Goal: Task Accomplishment & Management: Use online tool/utility

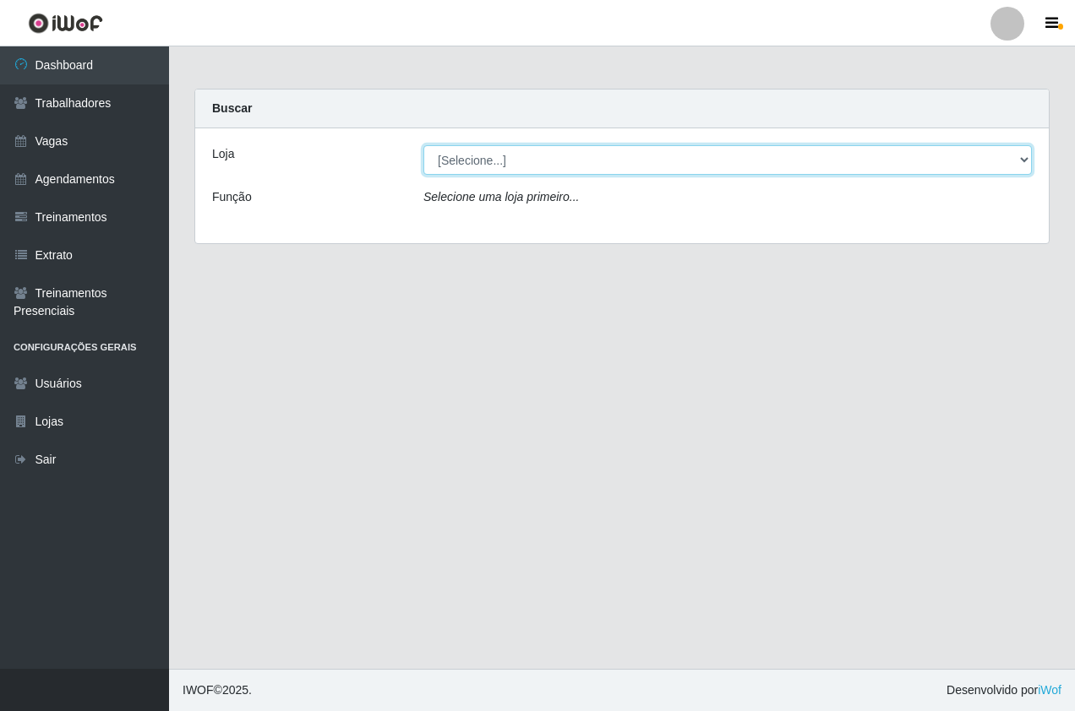
drag, startPoint x: 473, startPoint y: 164, endPoint x: 477, endPoint y: 172, distance: 9.4
click at [473, 164] on select "[Selecione...] Pizza Nostra" at bounding box center [727, 160] width 608 height 30
select select "337"
click at [423, 145] on select "[Selecione...] Pizza Nostra" at bounding box center [727, 160] width 608 height 30
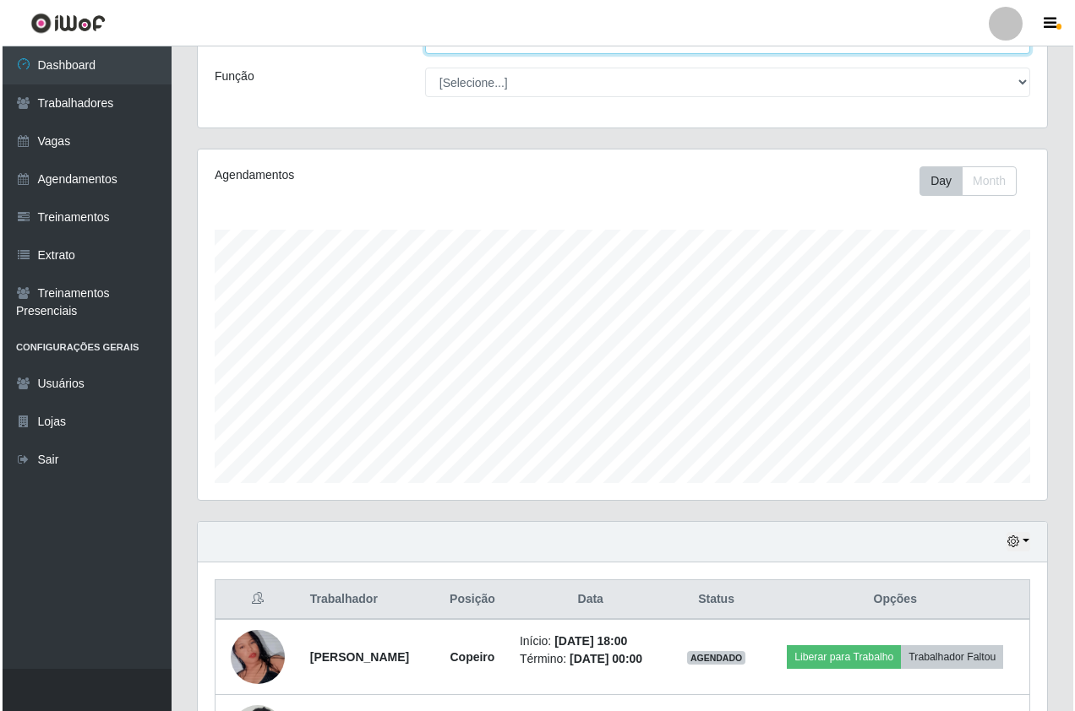
scroll to position [335, 0]
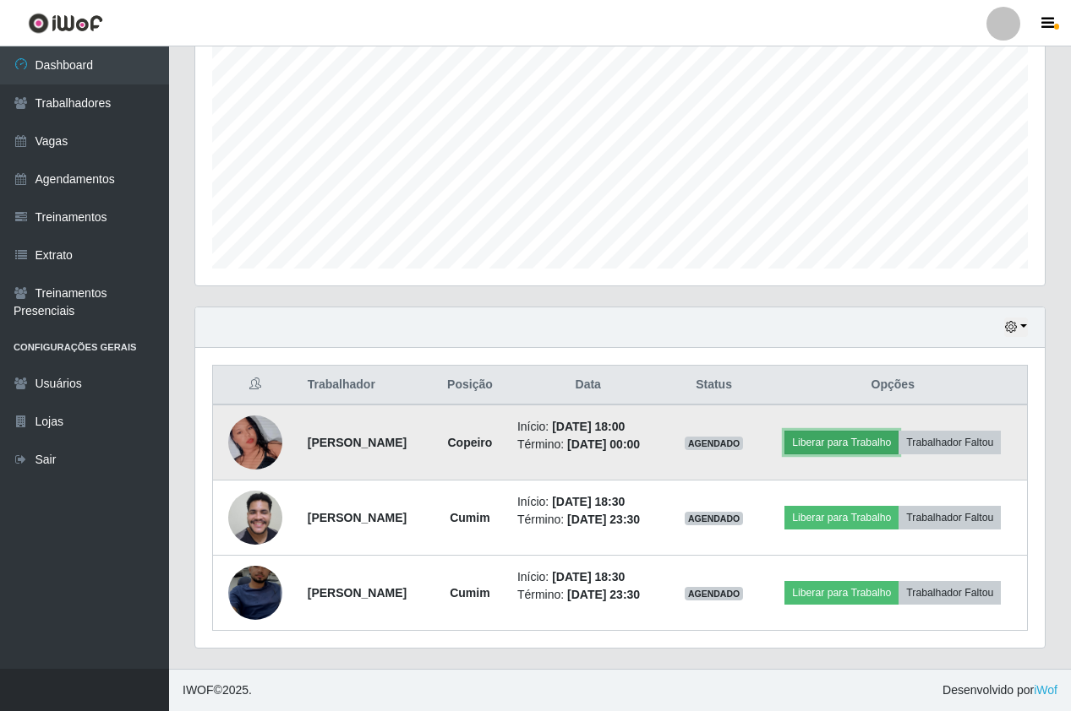
click at [862, 445] on button "Liberar para Trabalho" at bounding box center [841, 443] width 114 height 24
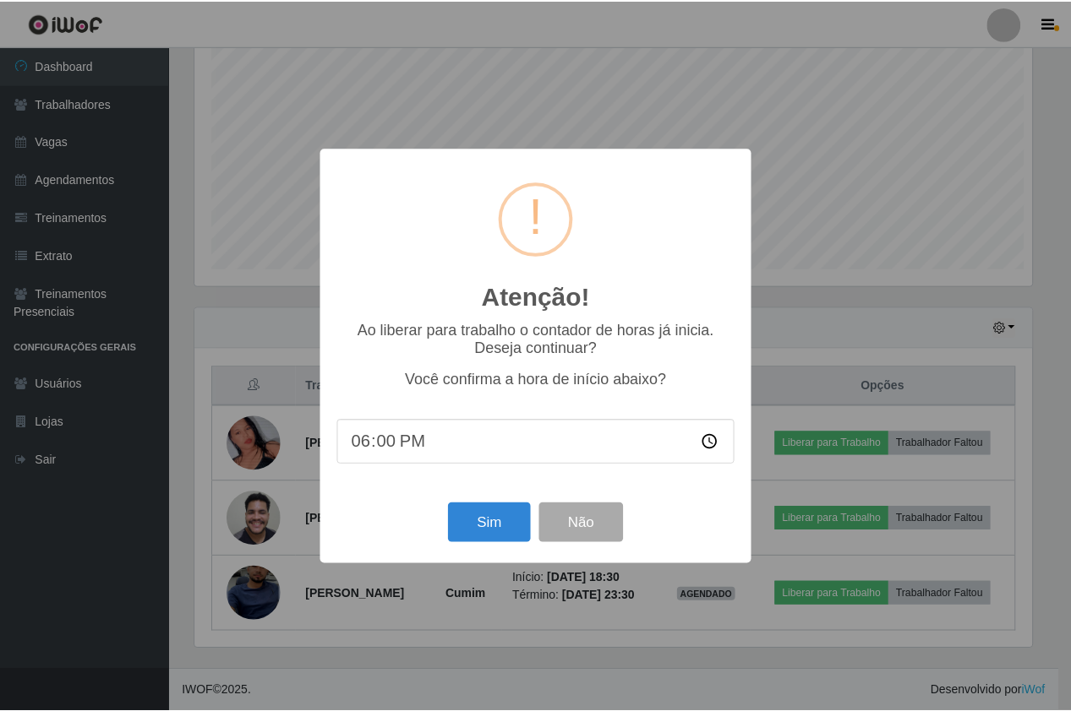
scroll to position [351, 841]
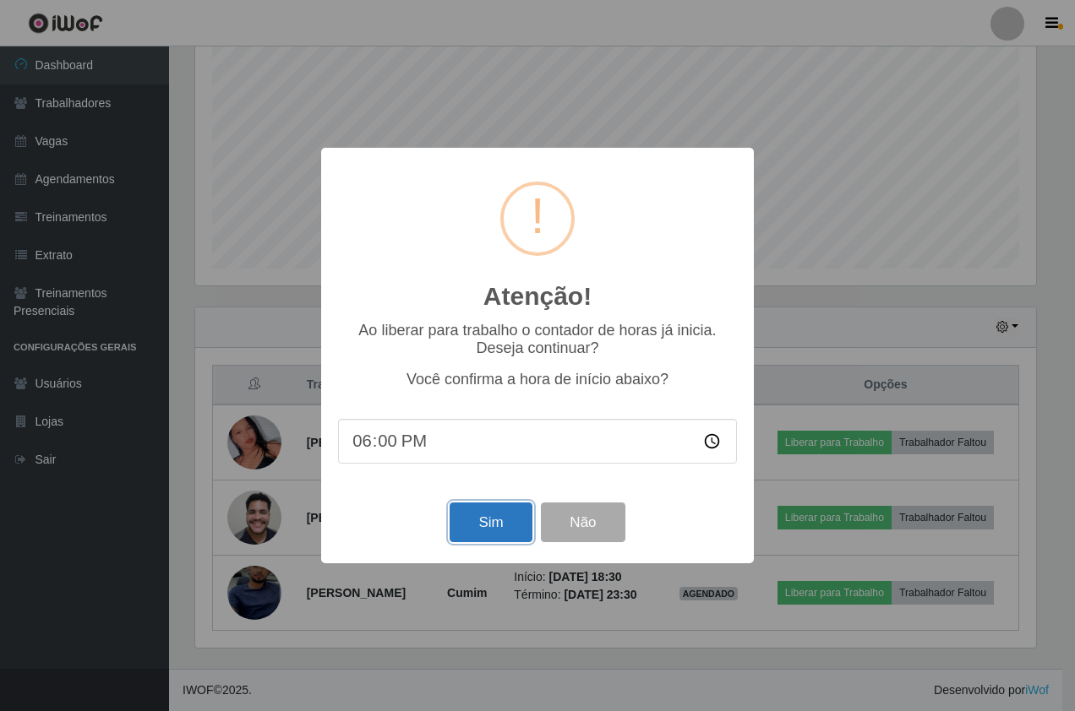
click at [499, 523] on button "Sim" at bounding box center [491, 523] width 82 height 40
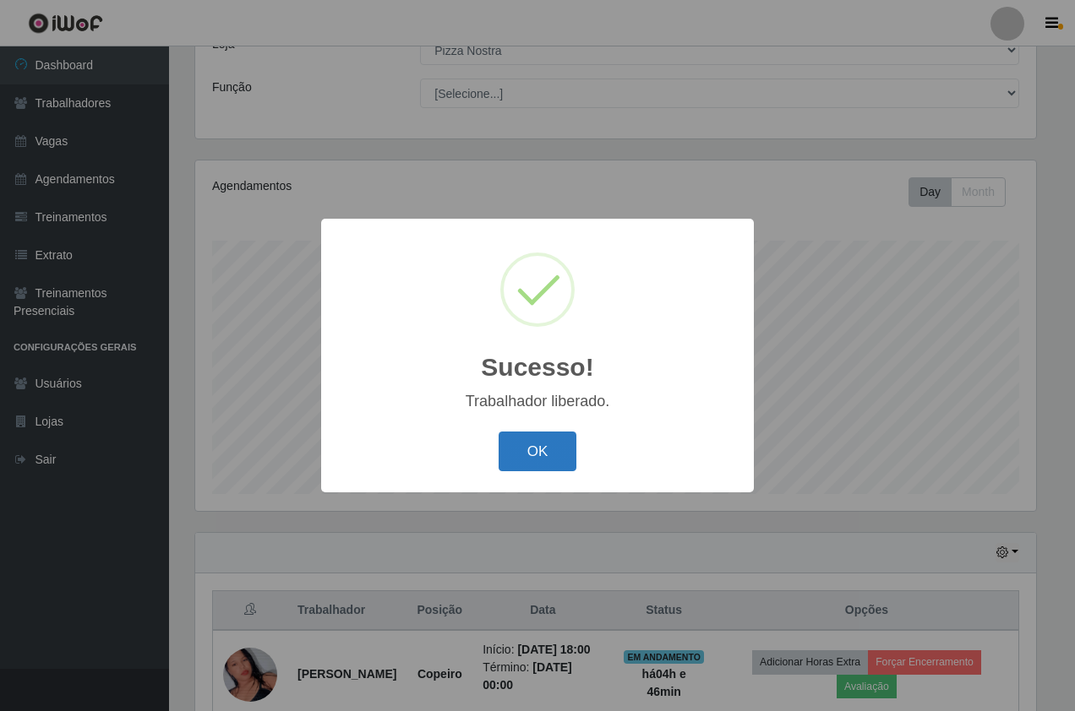
click at [502, 443] on button "OK" at bounding box center [538, 452] width 79 height 40
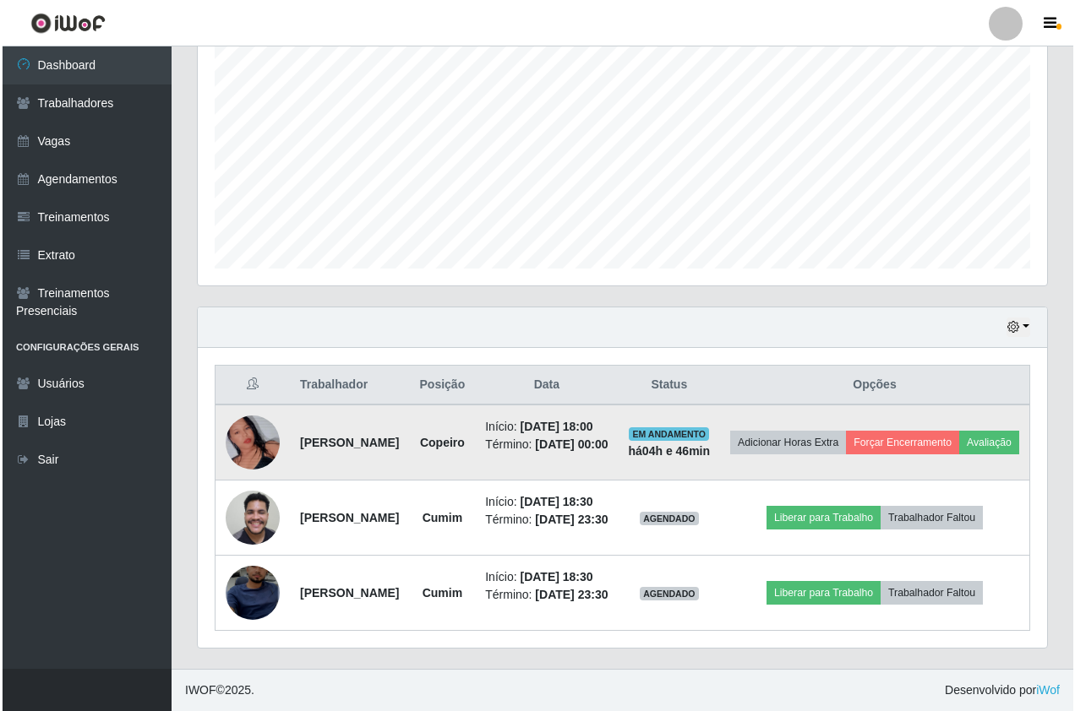
scroll to position [427, 0]
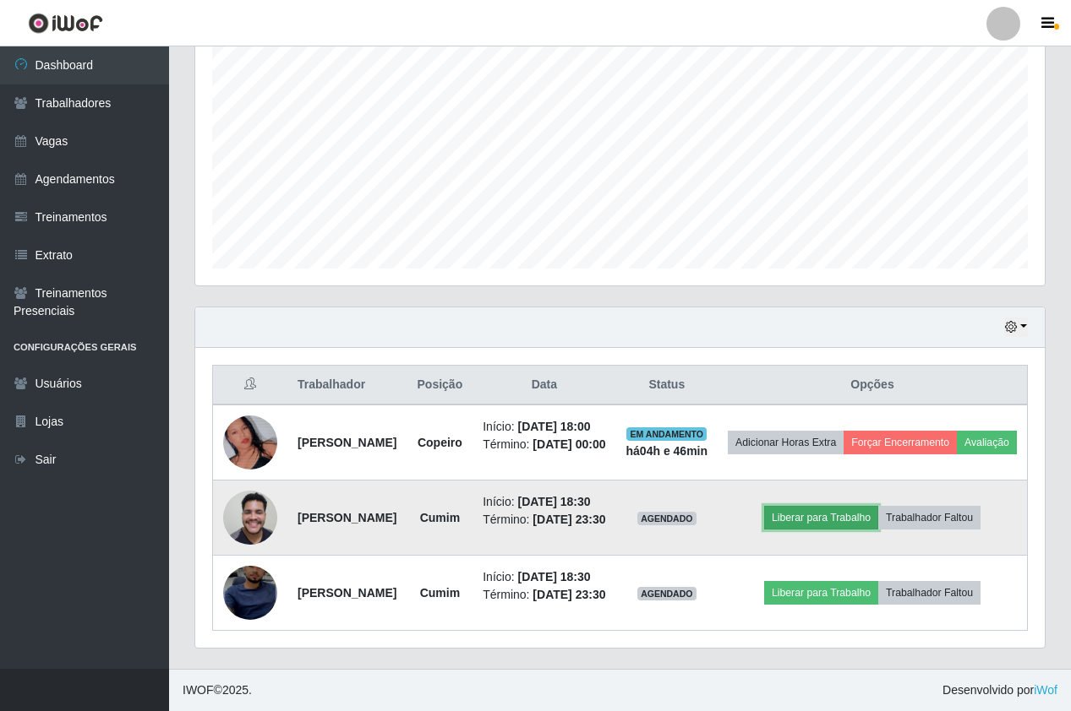
click at [840, 506] on button "Liberar para Trabalho" at bounding box center [821, 518] width 114 height 24
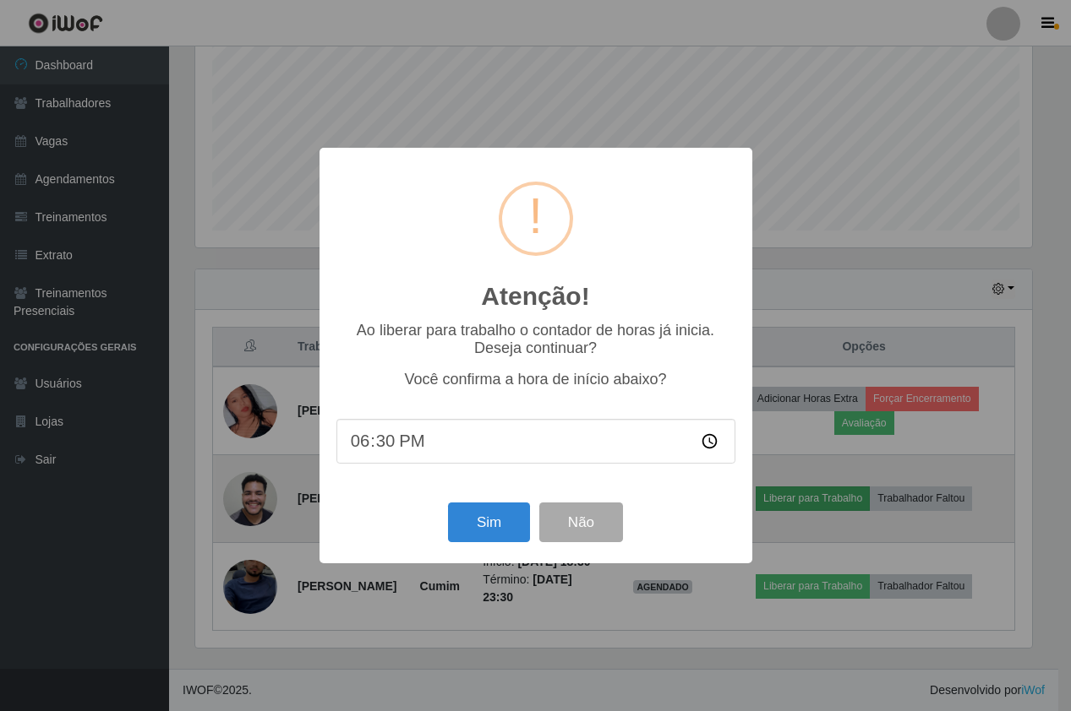
scroll to position [351, 841]
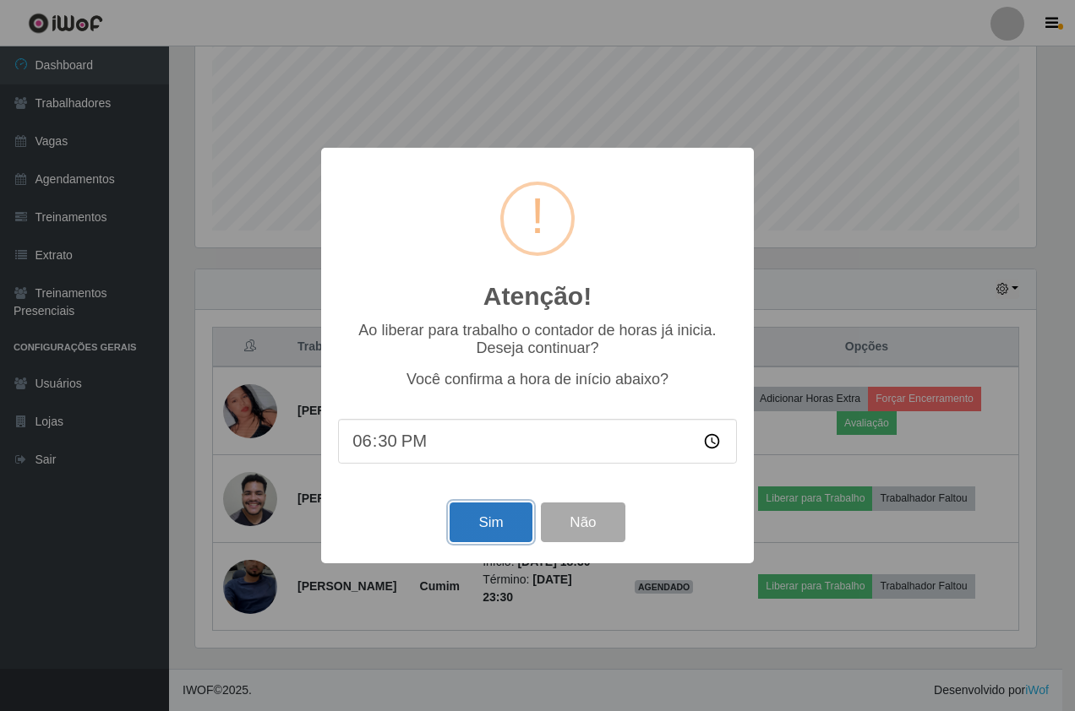
click at [482, 534] on button "Sim" at bounding box center [491, 523] width 82 height 40
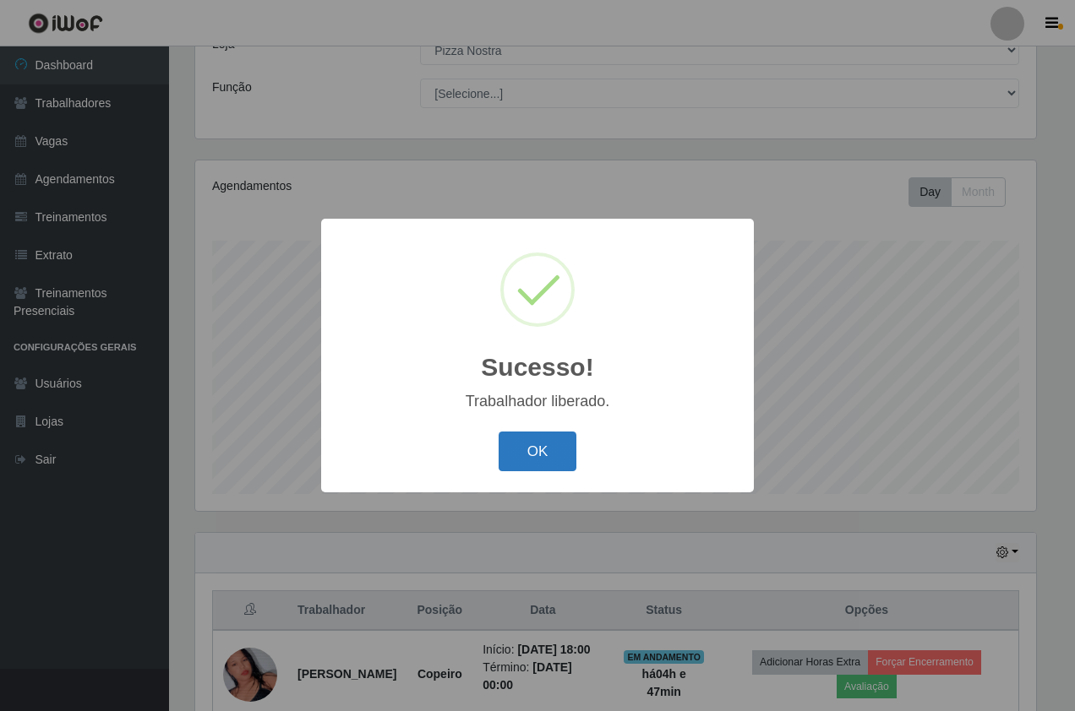
click at [538, 458] on button "OK" at bounding box center [538, 452] width 79 height 40
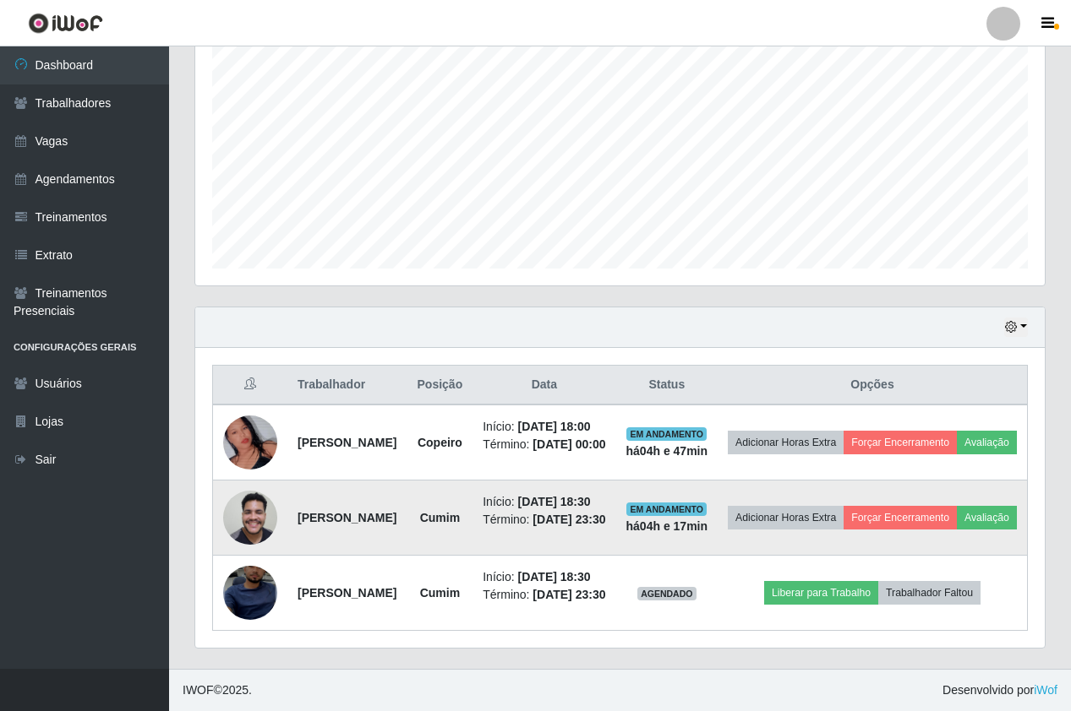
scroll to position [427, 0]
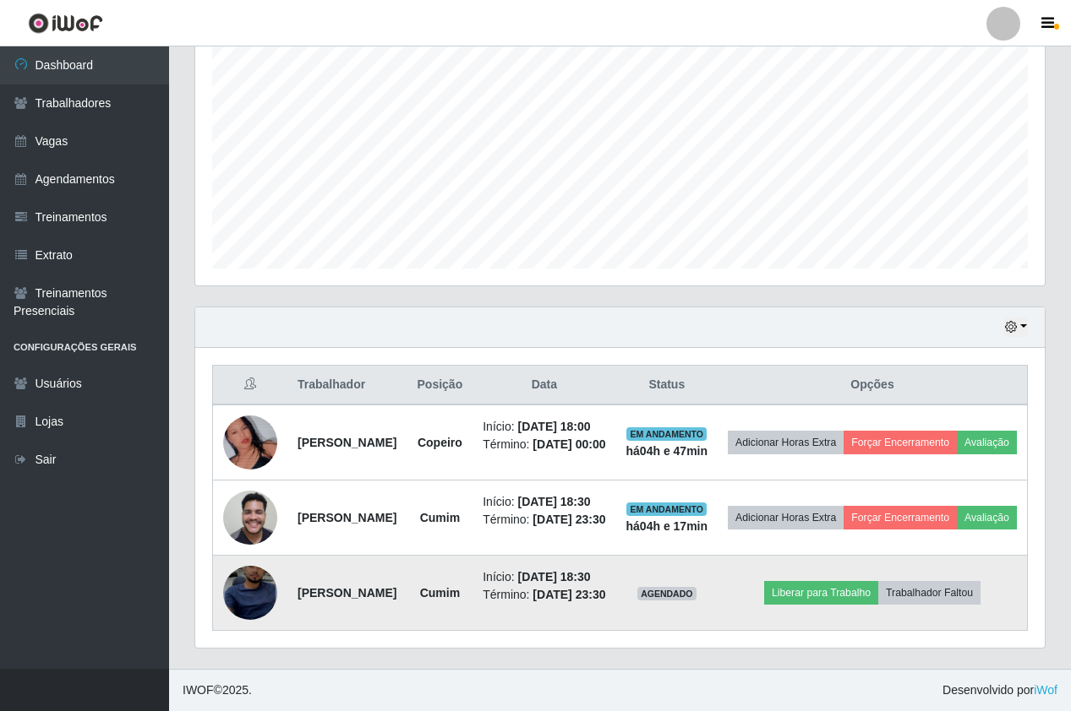
click at [251, 589] on img at bounding box center [250, 593] width 54 height 117
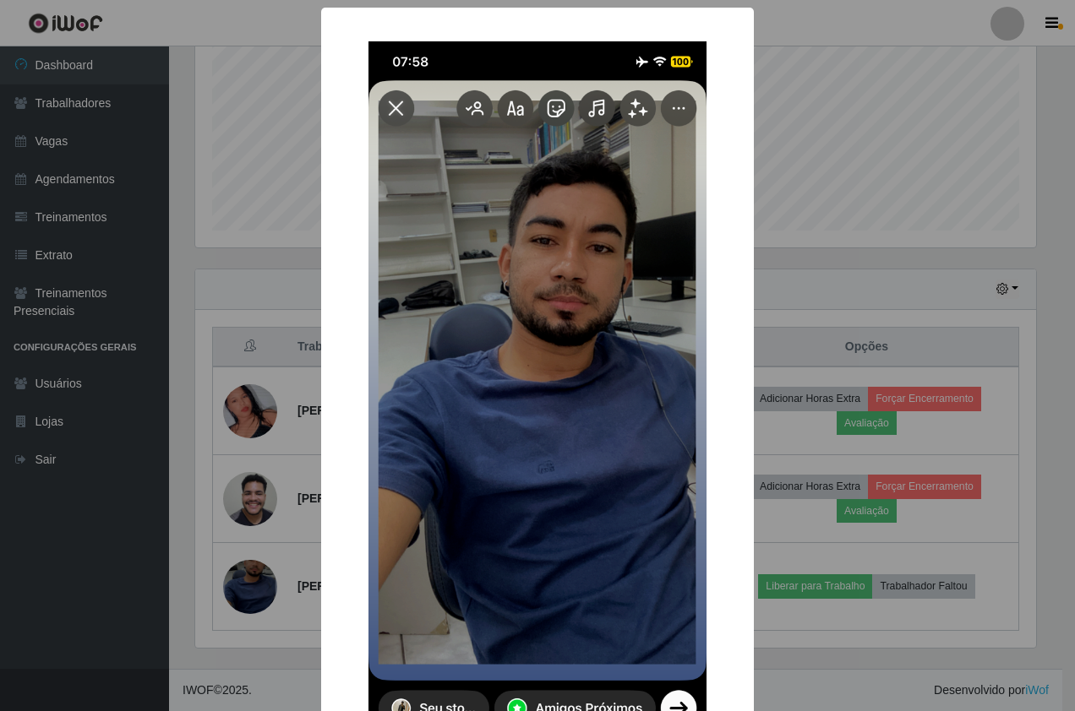
click at [763, 568] on div "× OK Cancel" at bounding box center [537, 355] width 1075 height 711
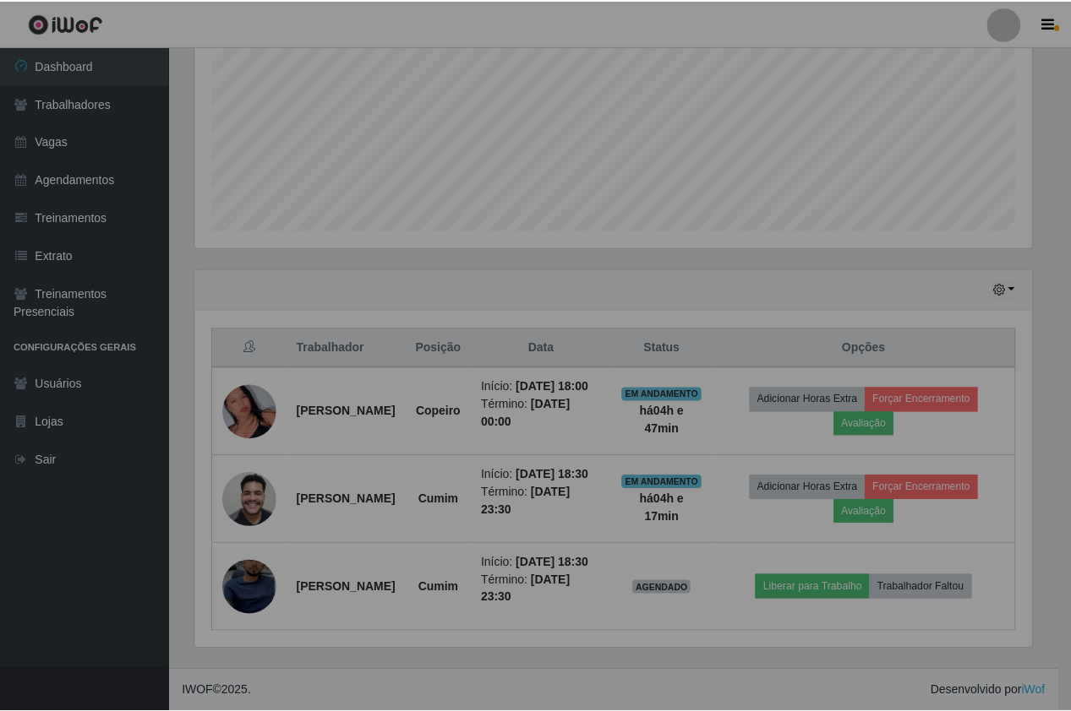
scroll to position [351, 849]
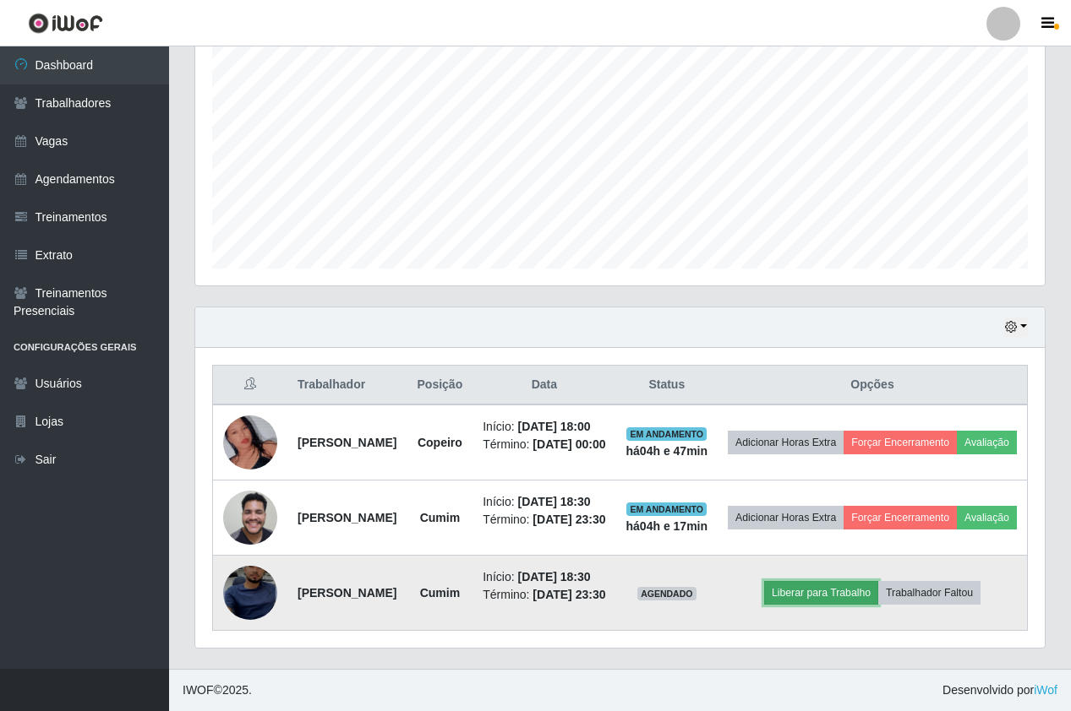
click at [801, 581] on button "Liberar para Trabalho" at bounding box center [821, 593] width 114 height 24
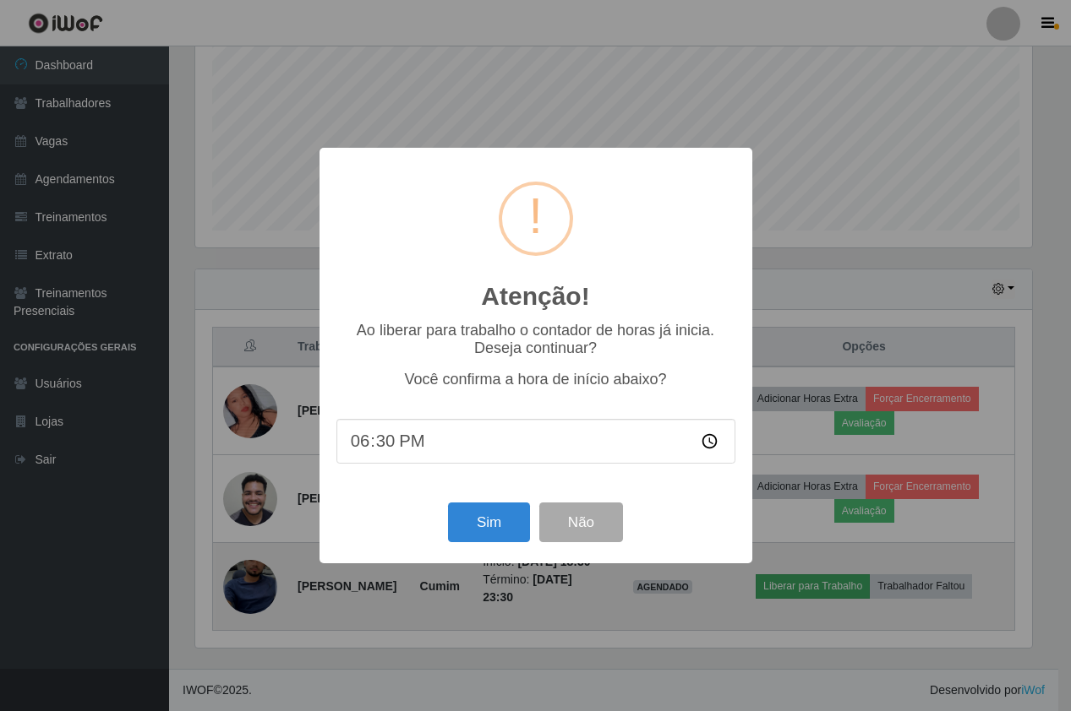
scroll to position [0, 0]
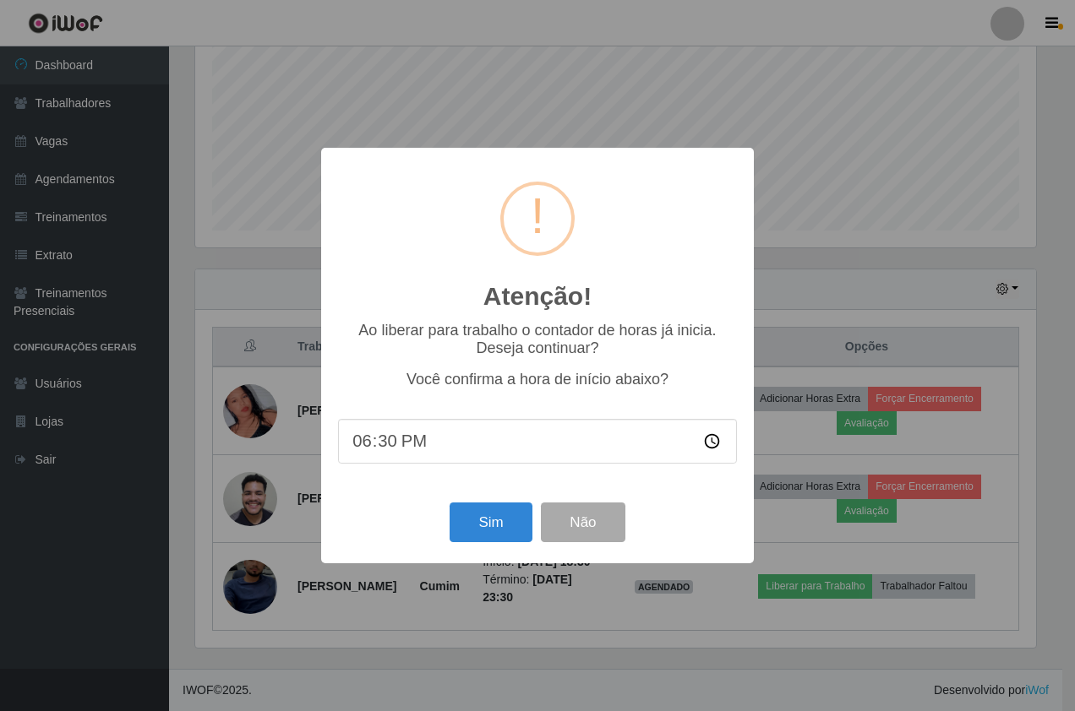
click at [506, 547] on div "Sim Não" at bounding box center [537, 523] width 399 height 48
click at [487, 531] on button "Sim" at bounding box center [491, 523] width 82 height 40
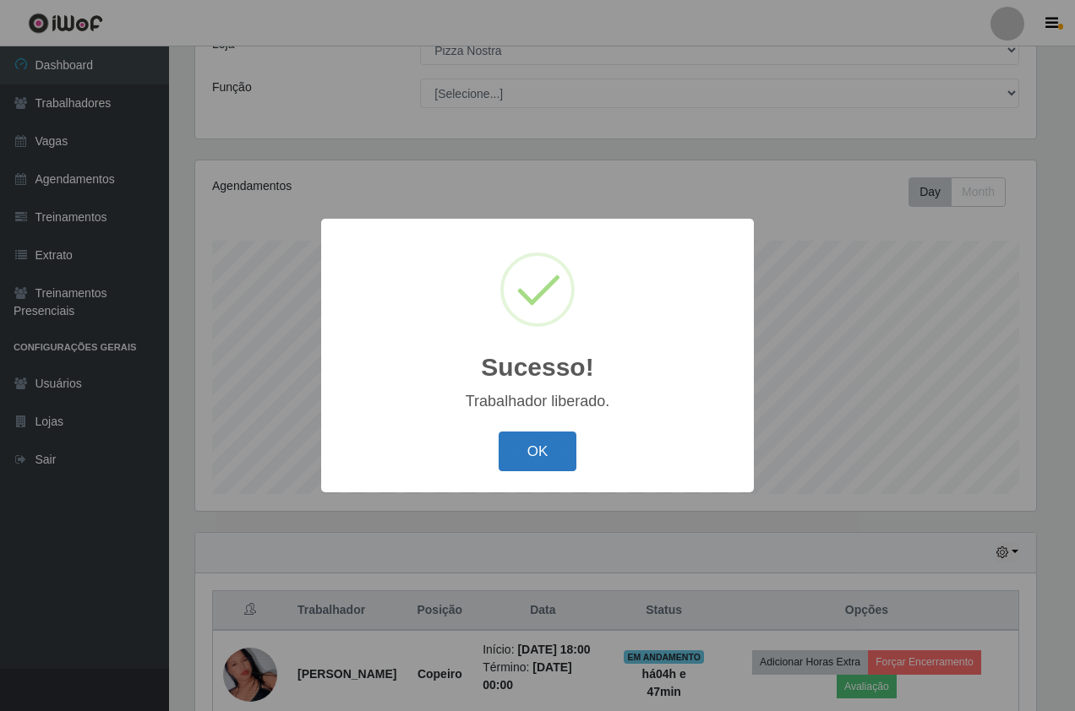
click at [517, 448] on button "OK" at bounding box center [538, 452] width 79 height 40
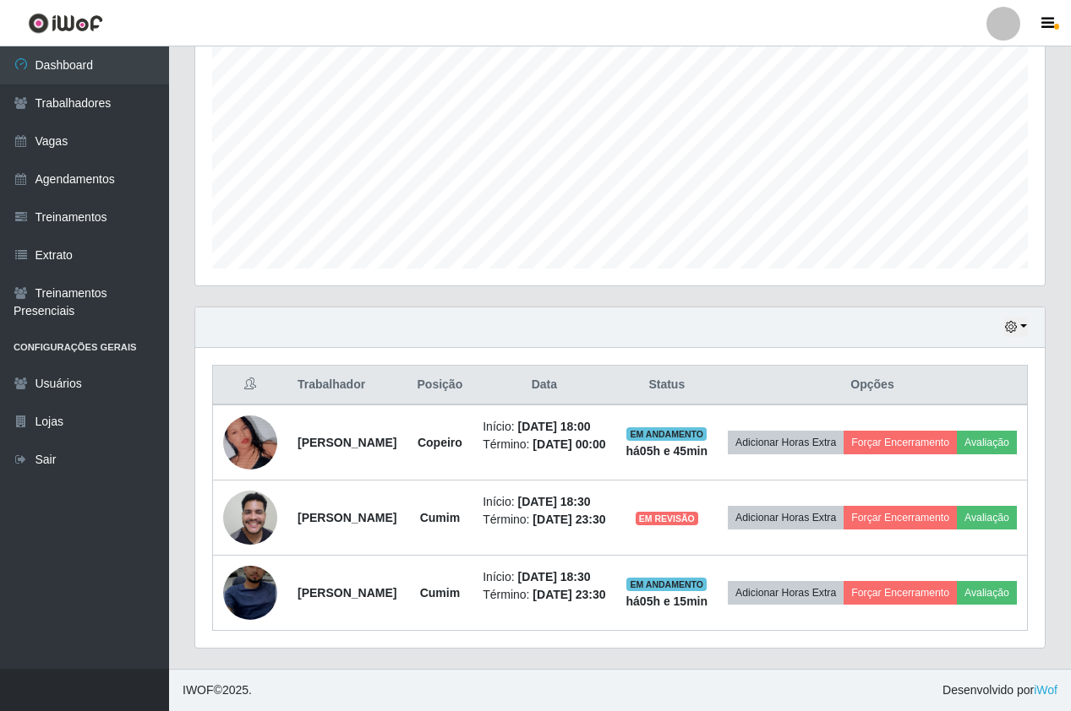
scroll to position [422, 0]
click at [94, 192] on link "Agendamentos" at bounding box center [84, 180] width 169 height 38
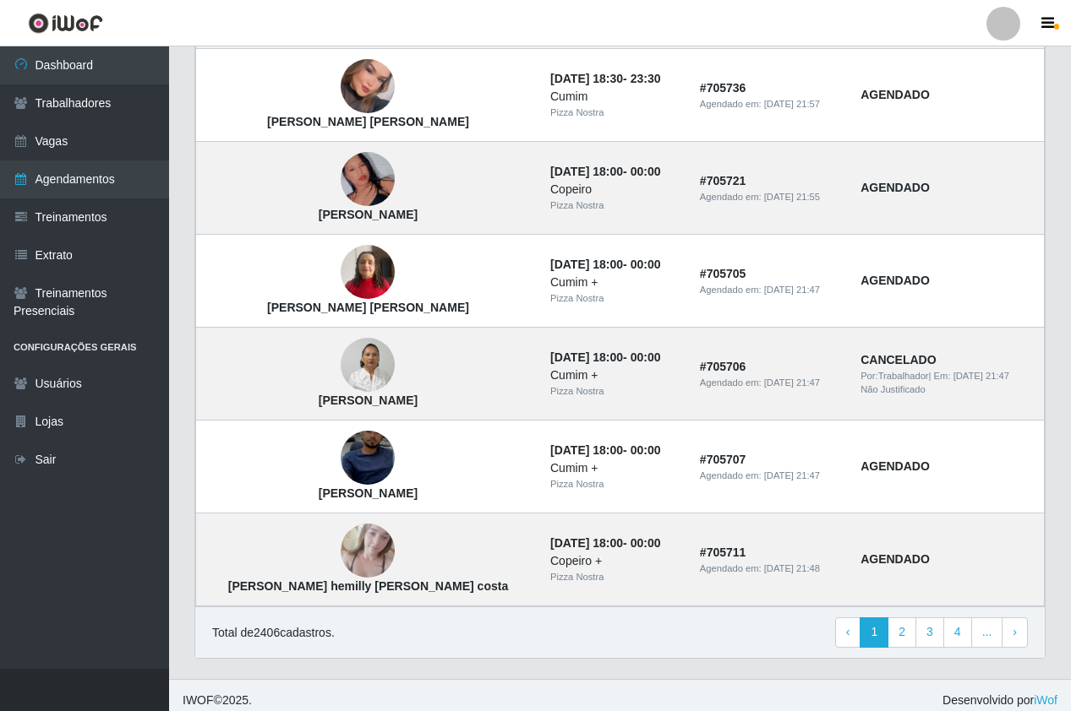
scroll to position [1053, 0]
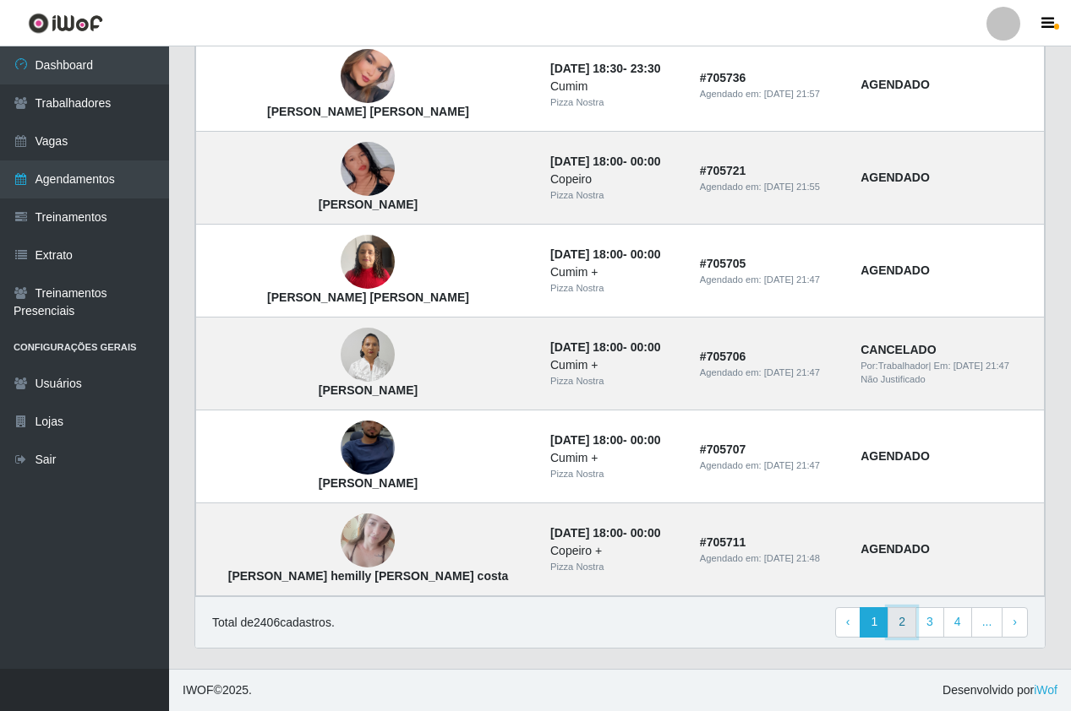
click at [904, 624] on link "2" at bounding box center [901, 623] width 29 height 30
